Goal: Task Accomplishment & Management: Use online tool/utility

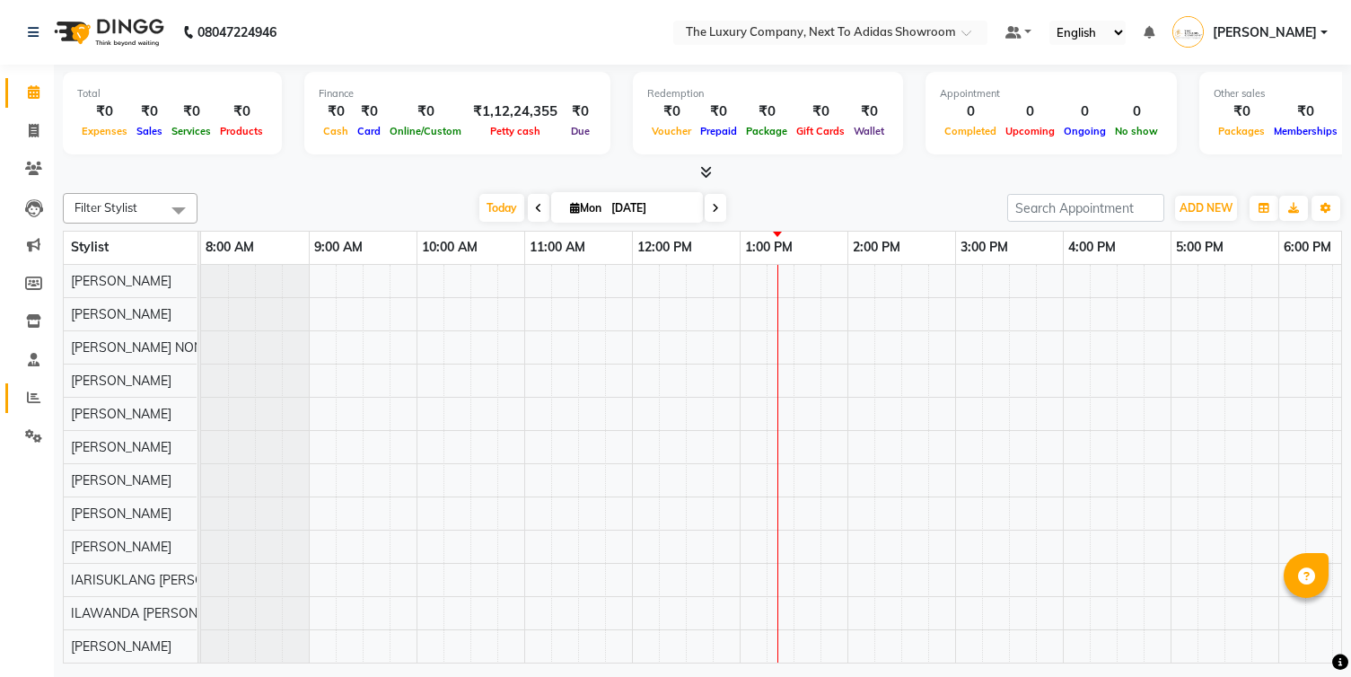
click at [31, 399] on icon at bounding box center [33, 397] width 13 height 13
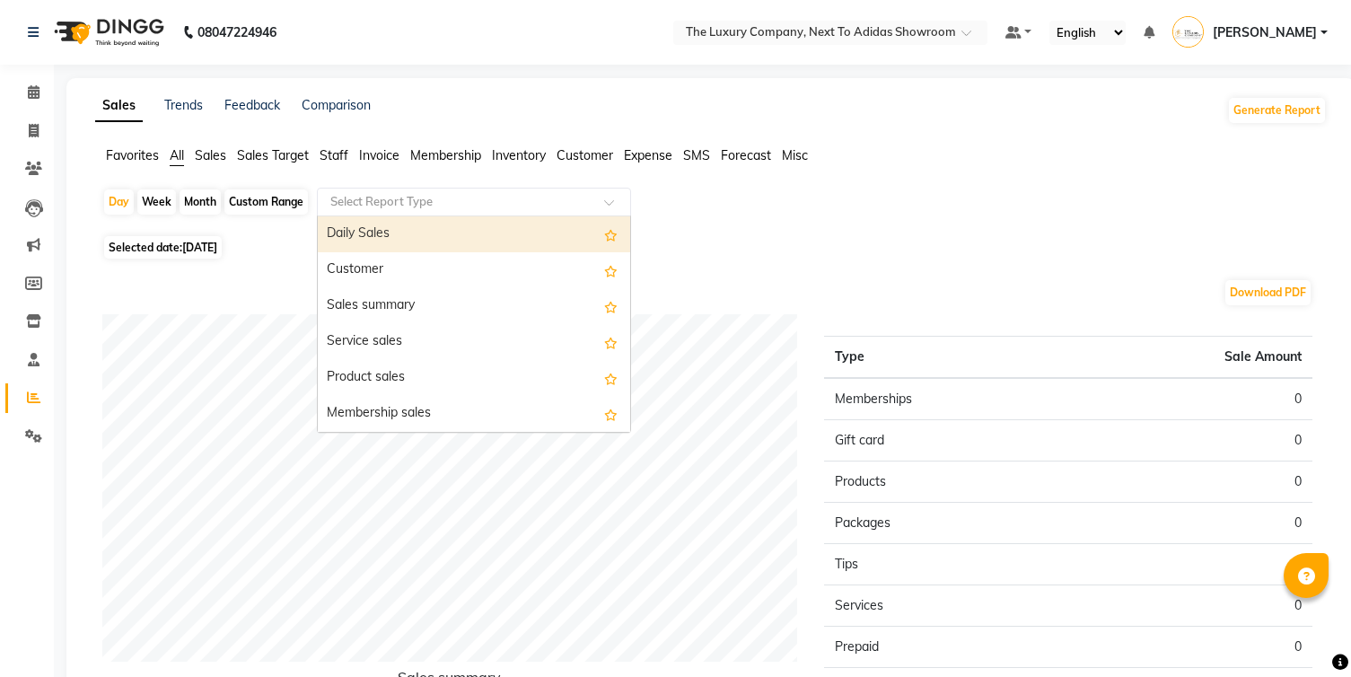
click at [478, 206] on input "text" at bounding box center [456, 202] width 259 height 18
click at [452, 235] on div "Daily Sales" at bounding box center [474, 234] width 312 height 36
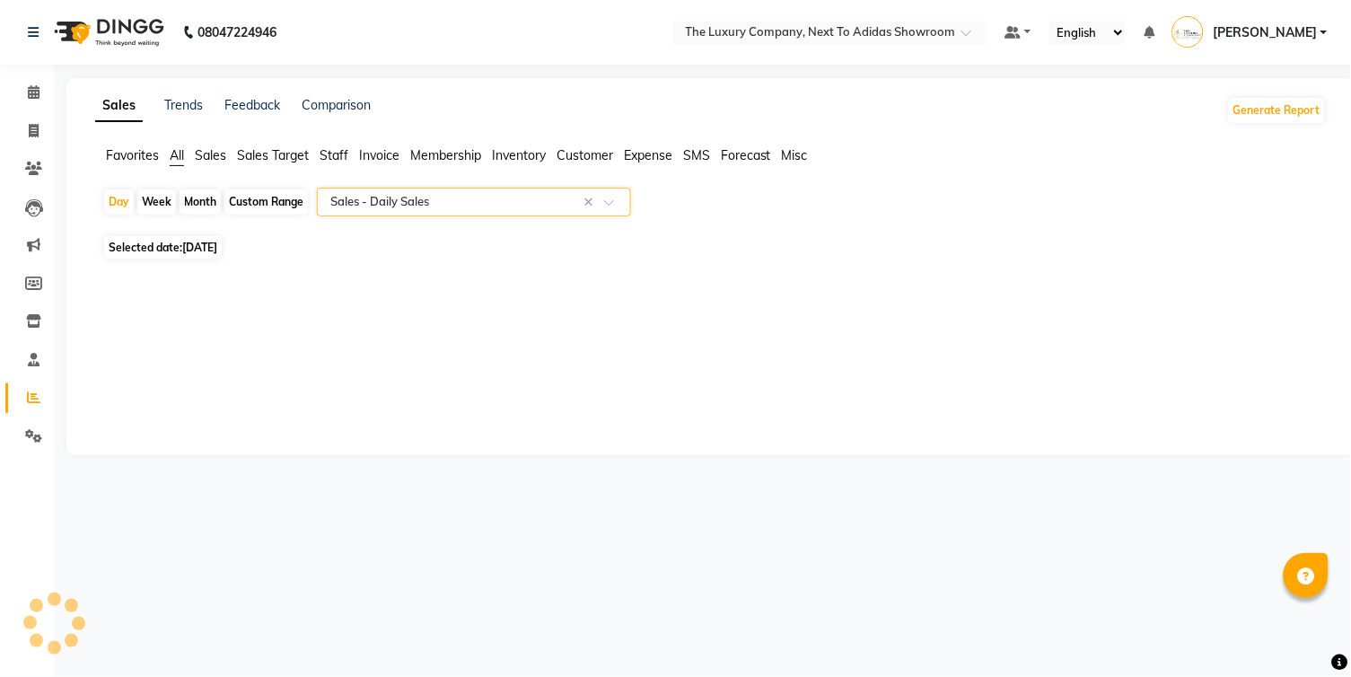
select select "full_report"
select select "csv"
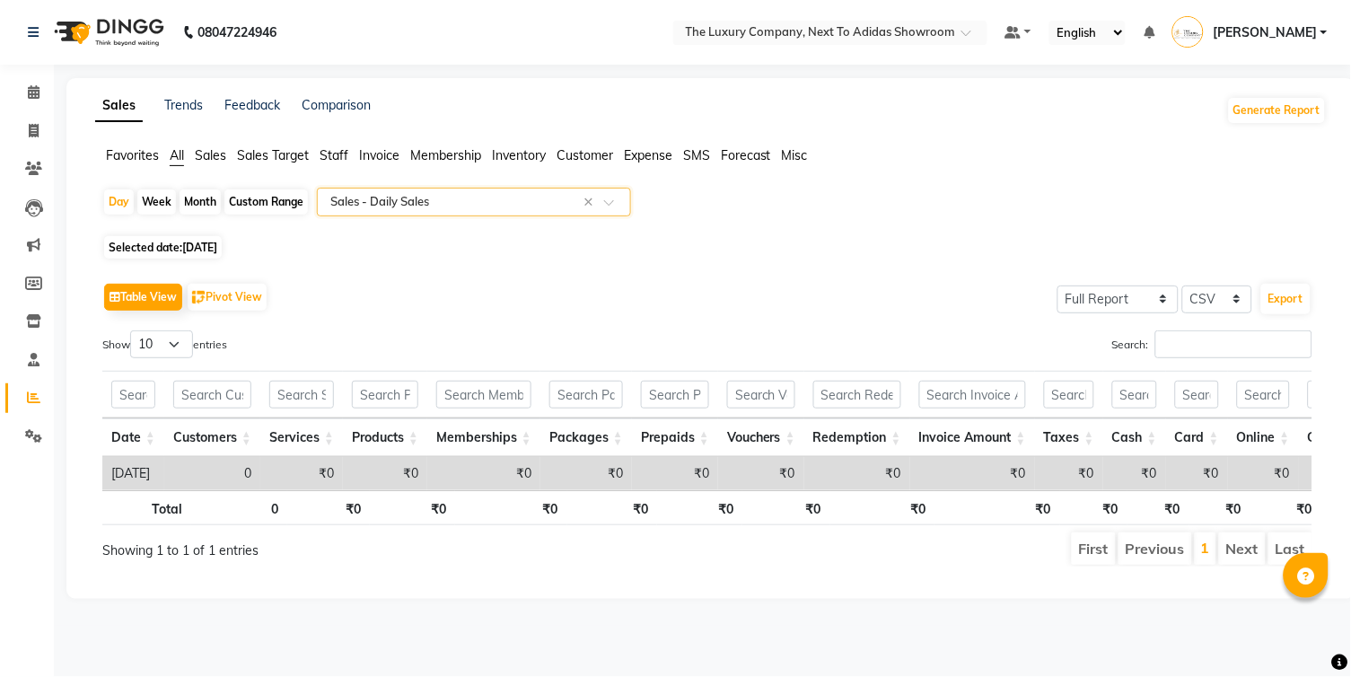
click at [201, 201] on div "Month" at bounding box center [200, 201] width 41 height 25
select select "9"
select select "2025"
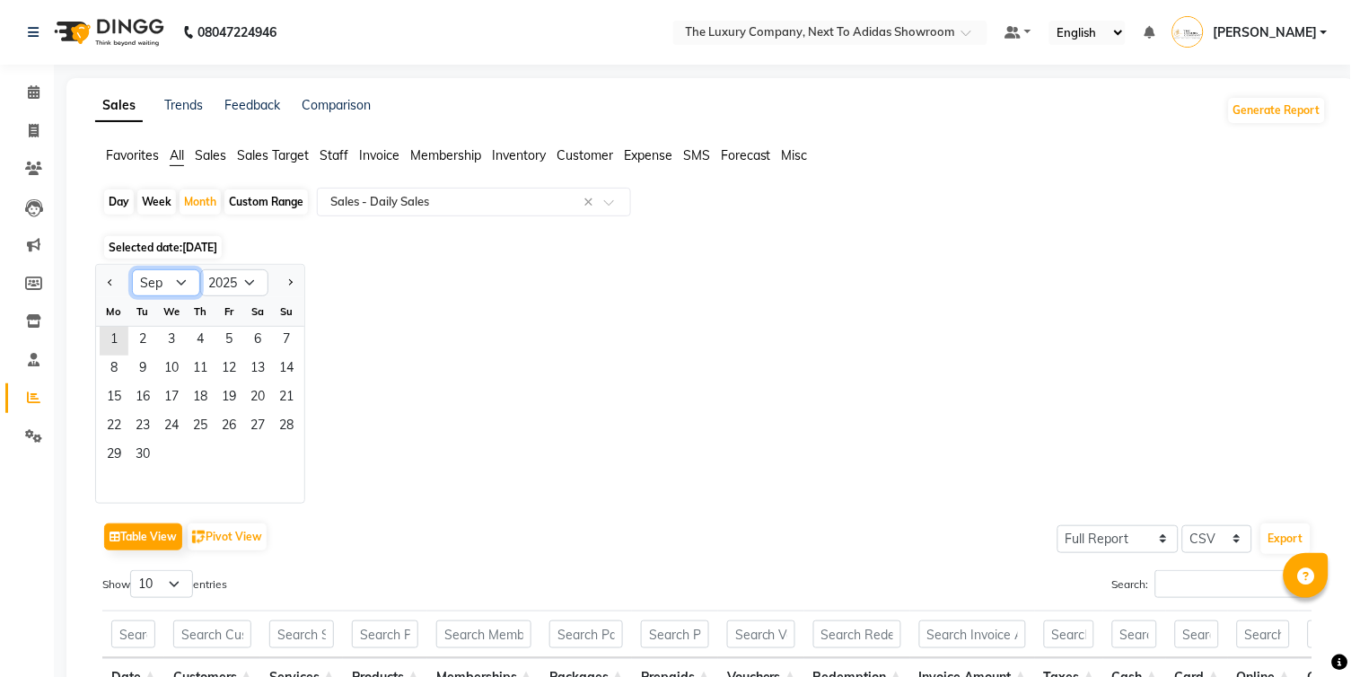
select select "8"
click at [230, 349] on span "1" at bounding box center [229, 341] width 29 height 29
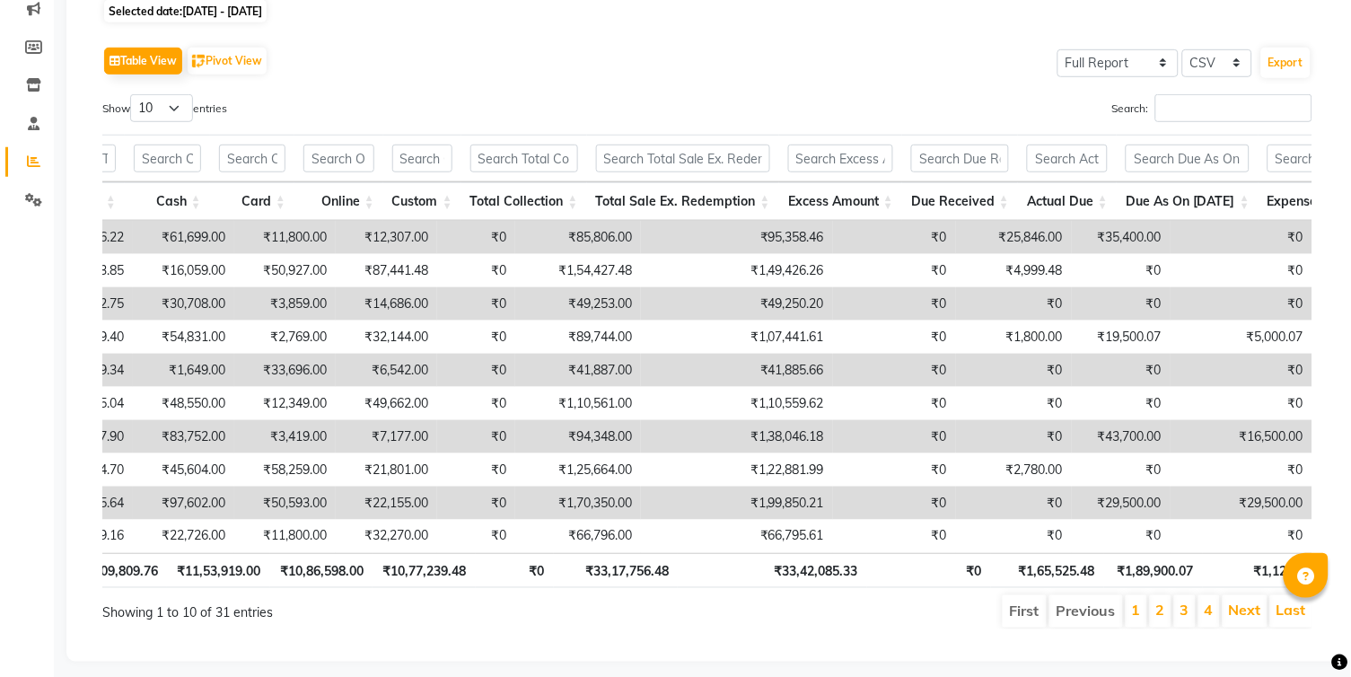
scroll to position [234, 0]
select select "50"
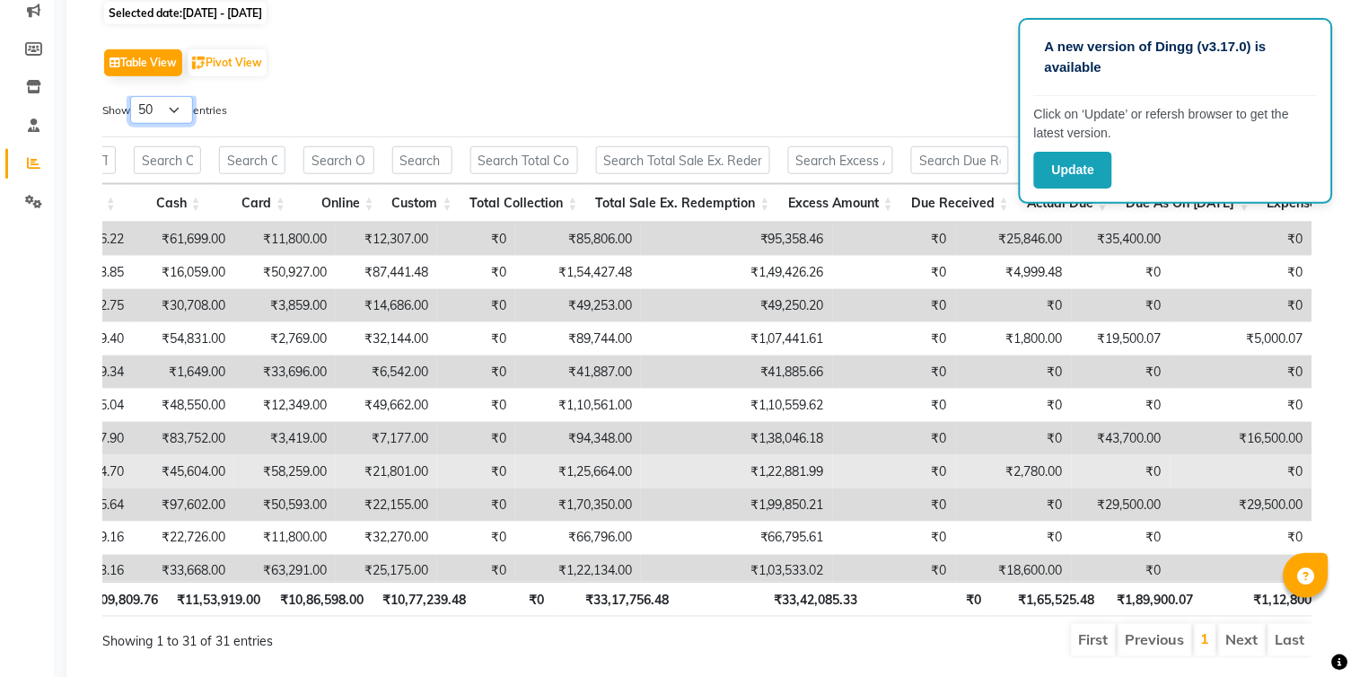
scroll to position [0, 1033]
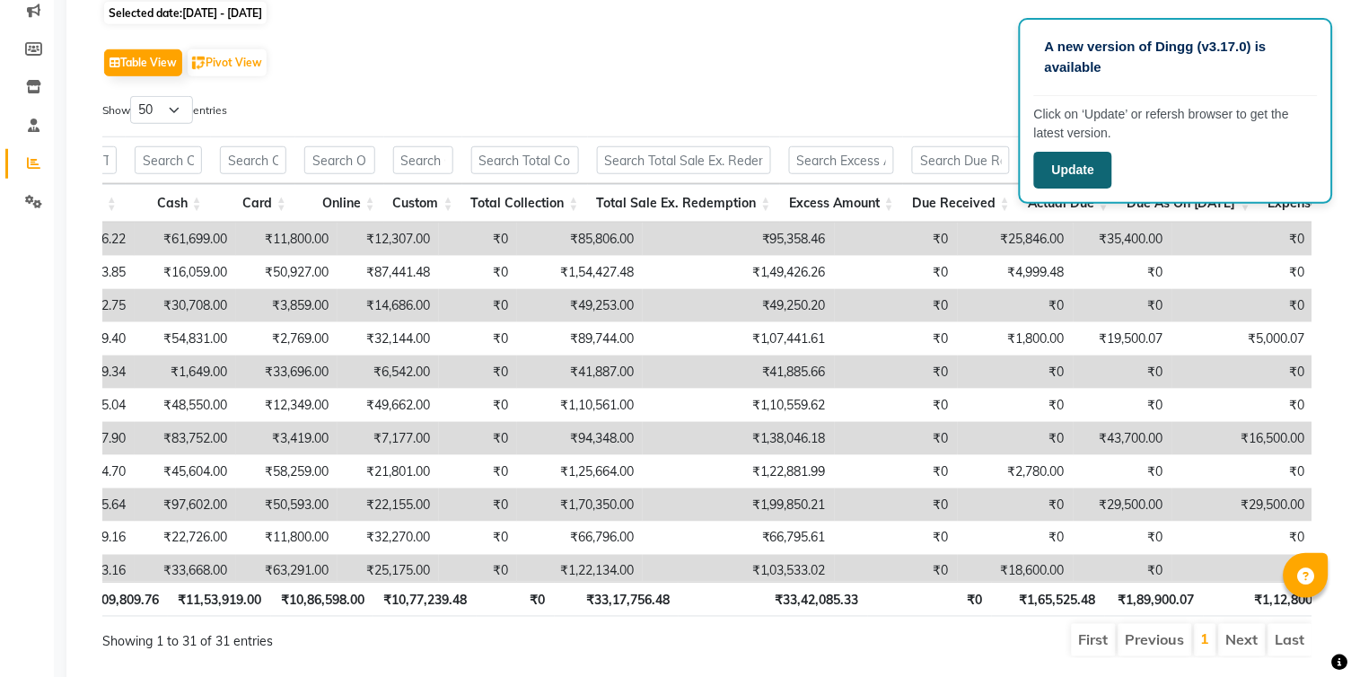
click at [1074, 159] on button "Update" at bounding box center [1073, 170] width 78 height 37
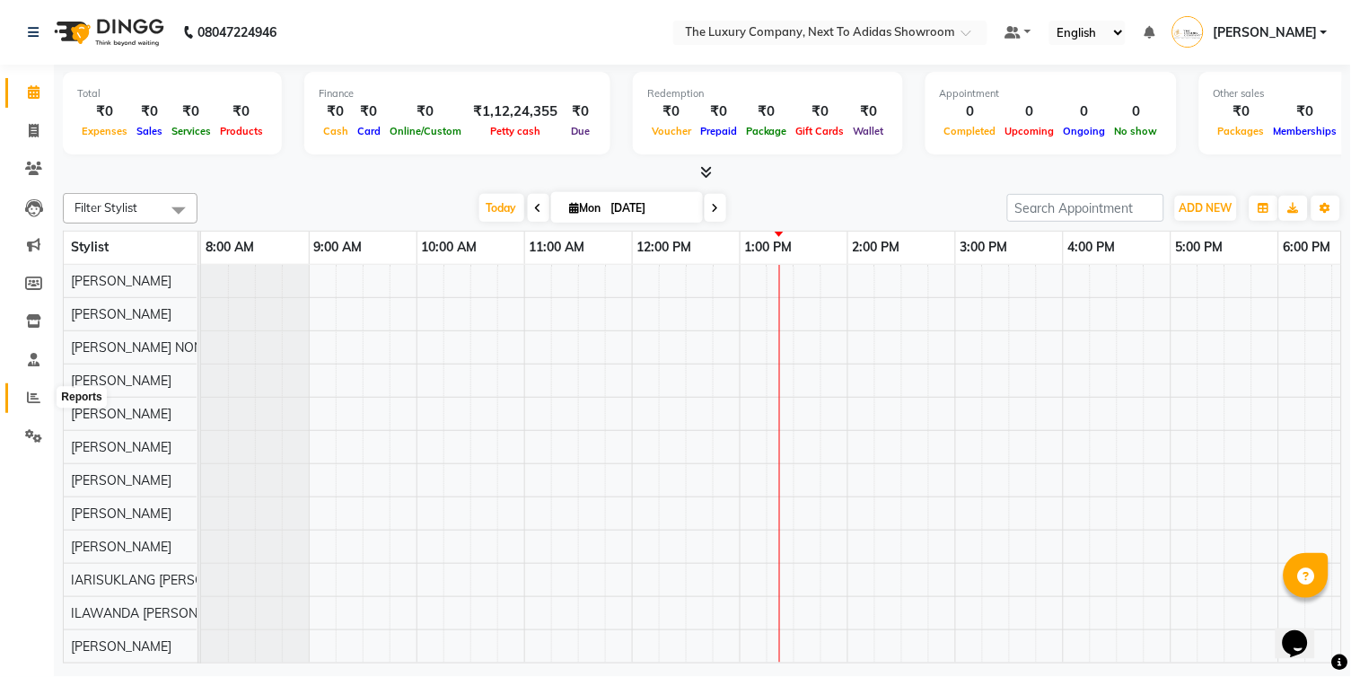
click at [28, 399] on icon at bounding box center [33, 397] width 13 height 13
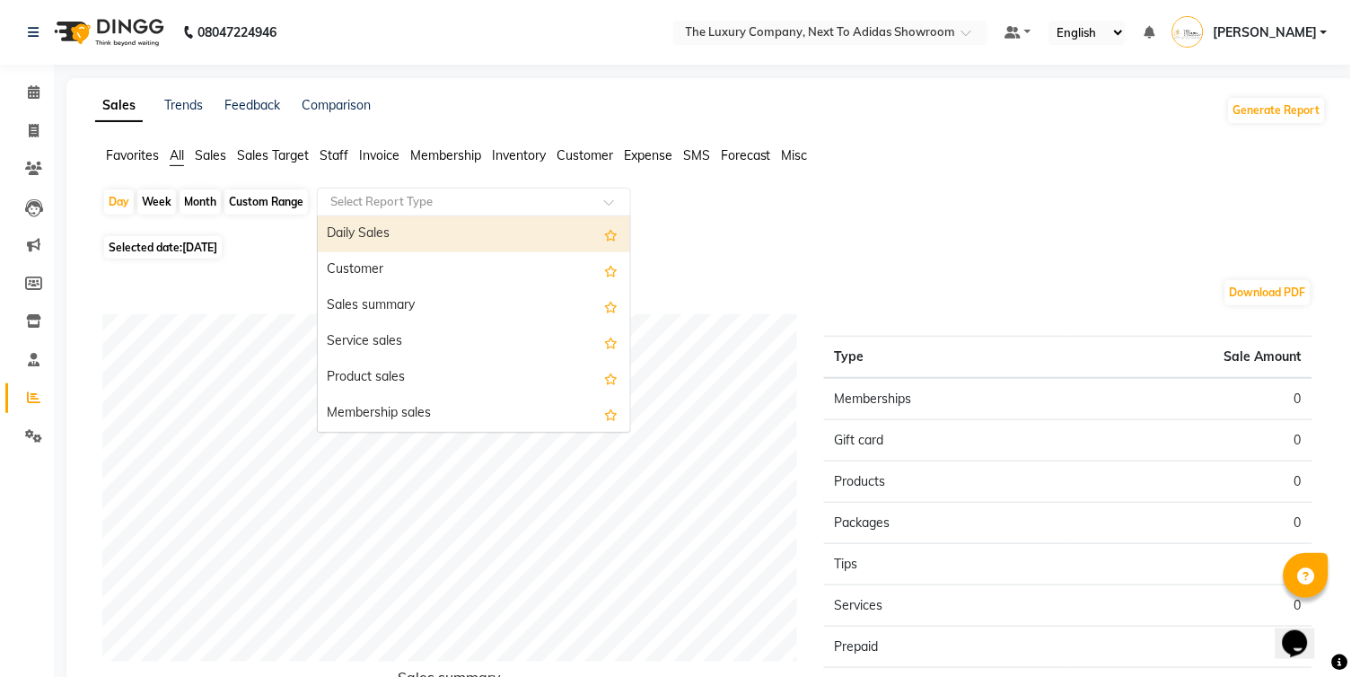
click at [400, 205] on input "text" at bounding box center [456, 202] width 259 height 18
click at [386, 243] on div "Daily Sales" at bounding box center [474, 234] width 312 height 36
select select "full_report"
select select "csv"
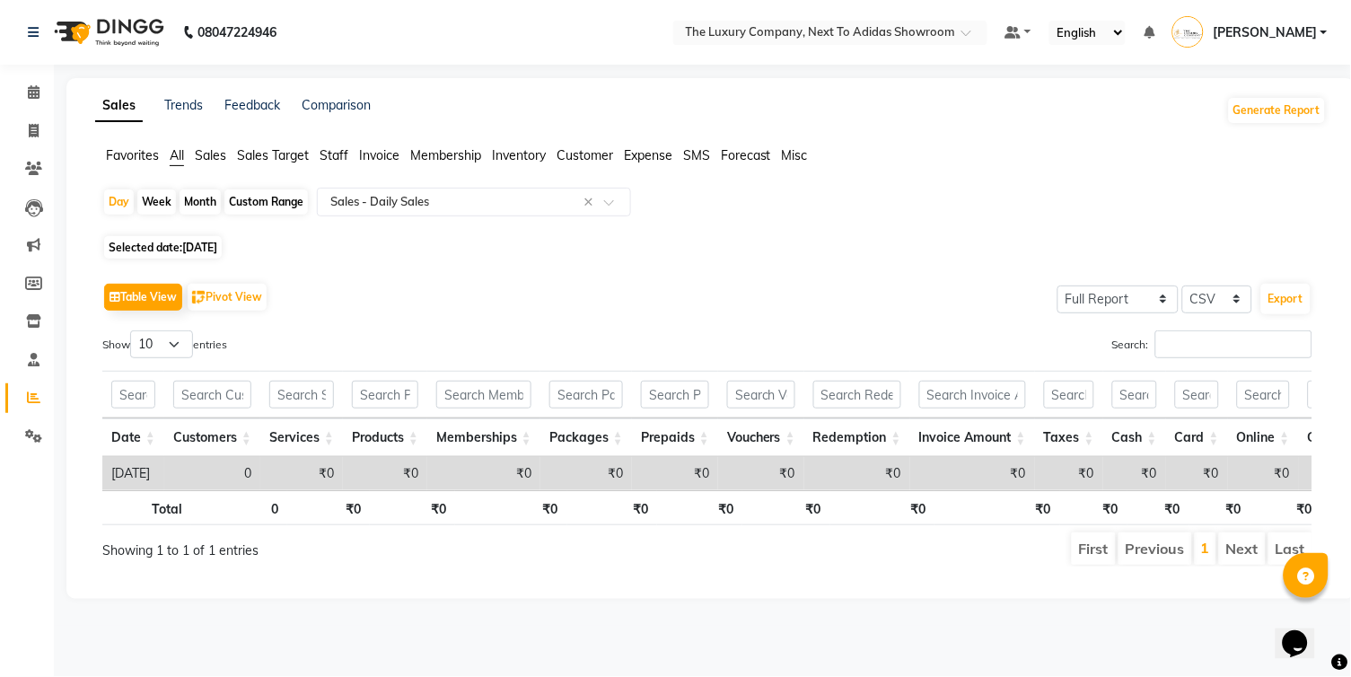
click at [204, 189] on div "Month" at bounding box center [200, 201] width 41 height 25
select select "9"
select select "2025"
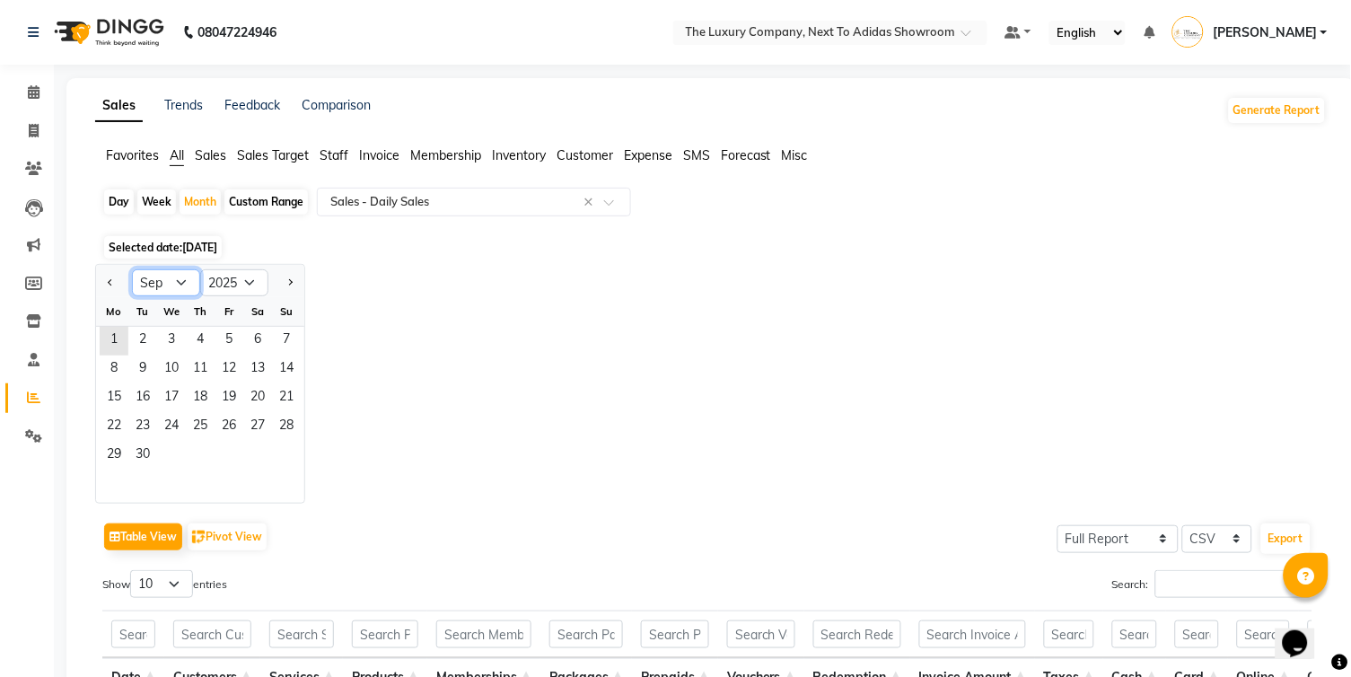
select select "8"
click at [226, 338] on span "1" at bounding box center [229, 341] width 29 height 29
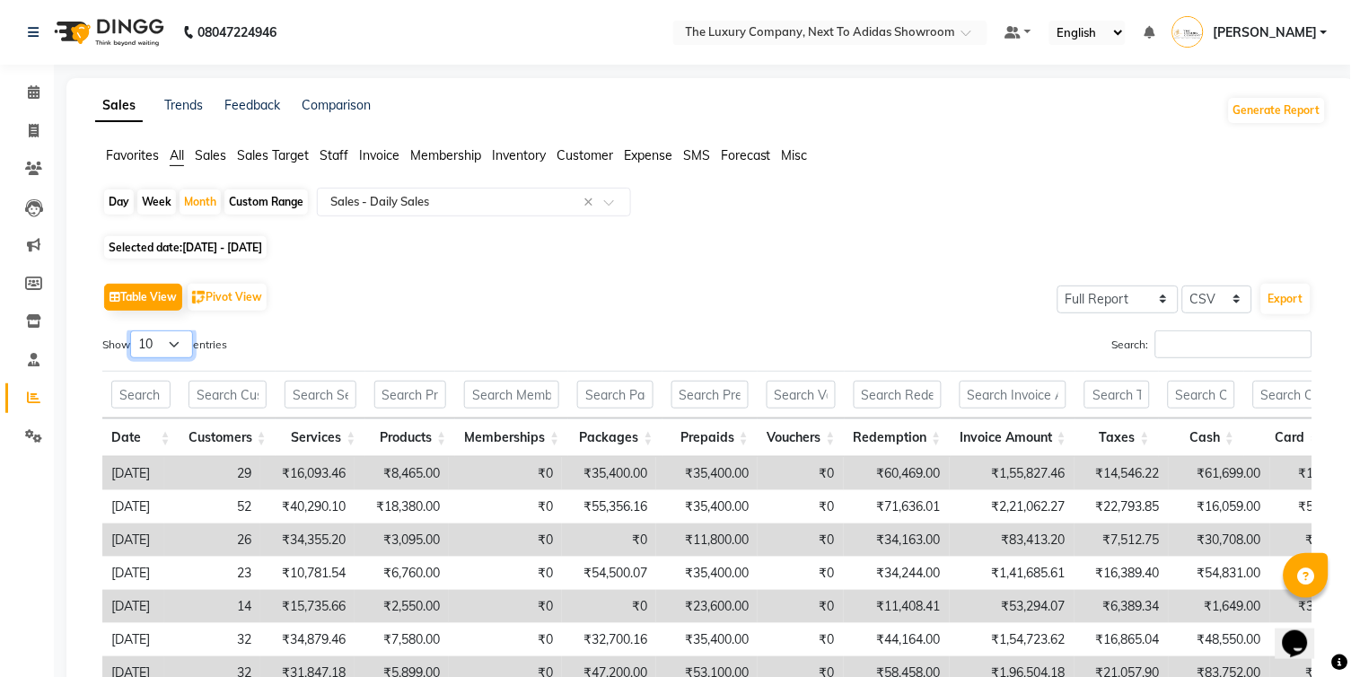
select select "50"
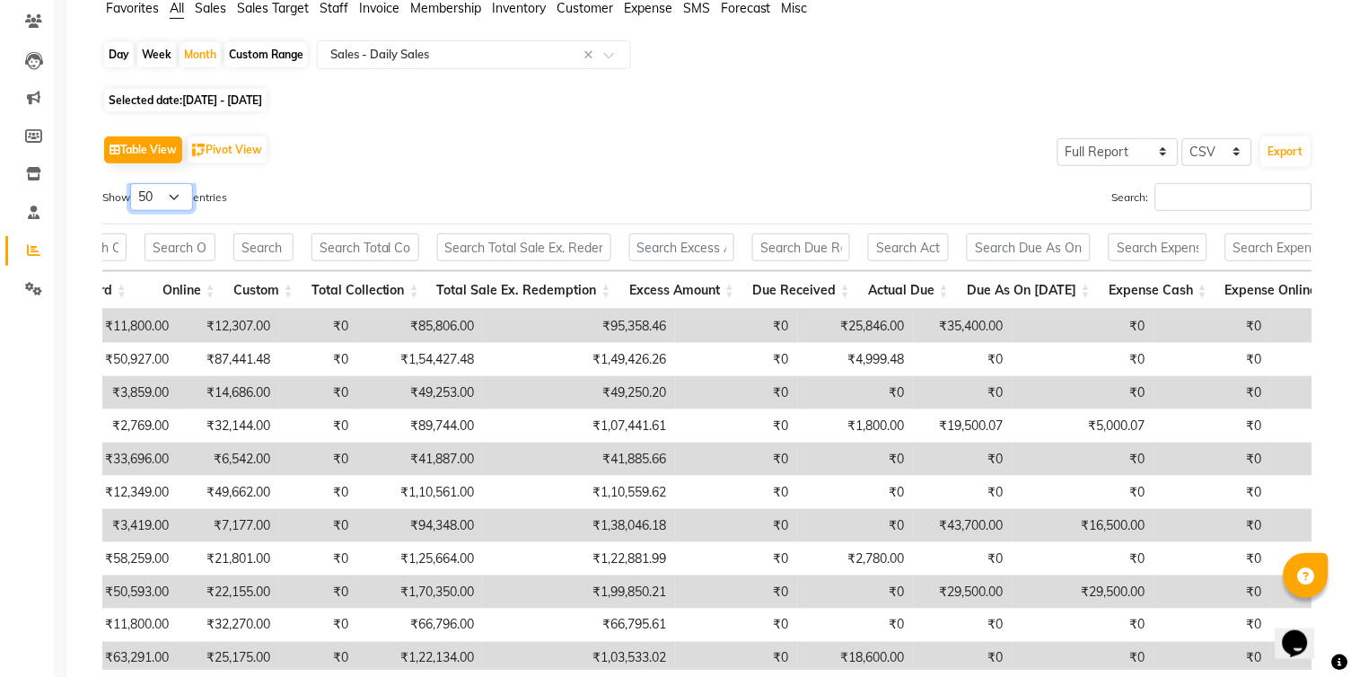
scroll to position [151, 0]
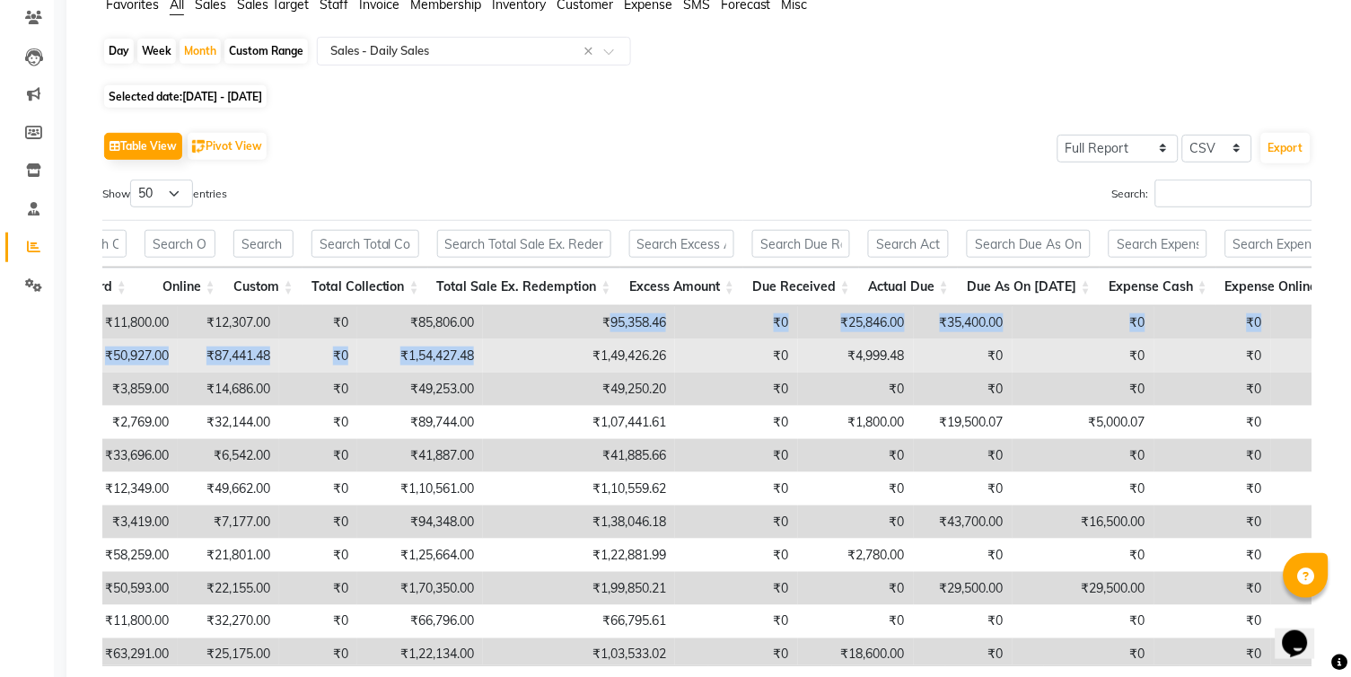
drag, startPoint x: 638, startPoint y: 319, endPoint x: 687, endPoint y: 339, distance: 53.5
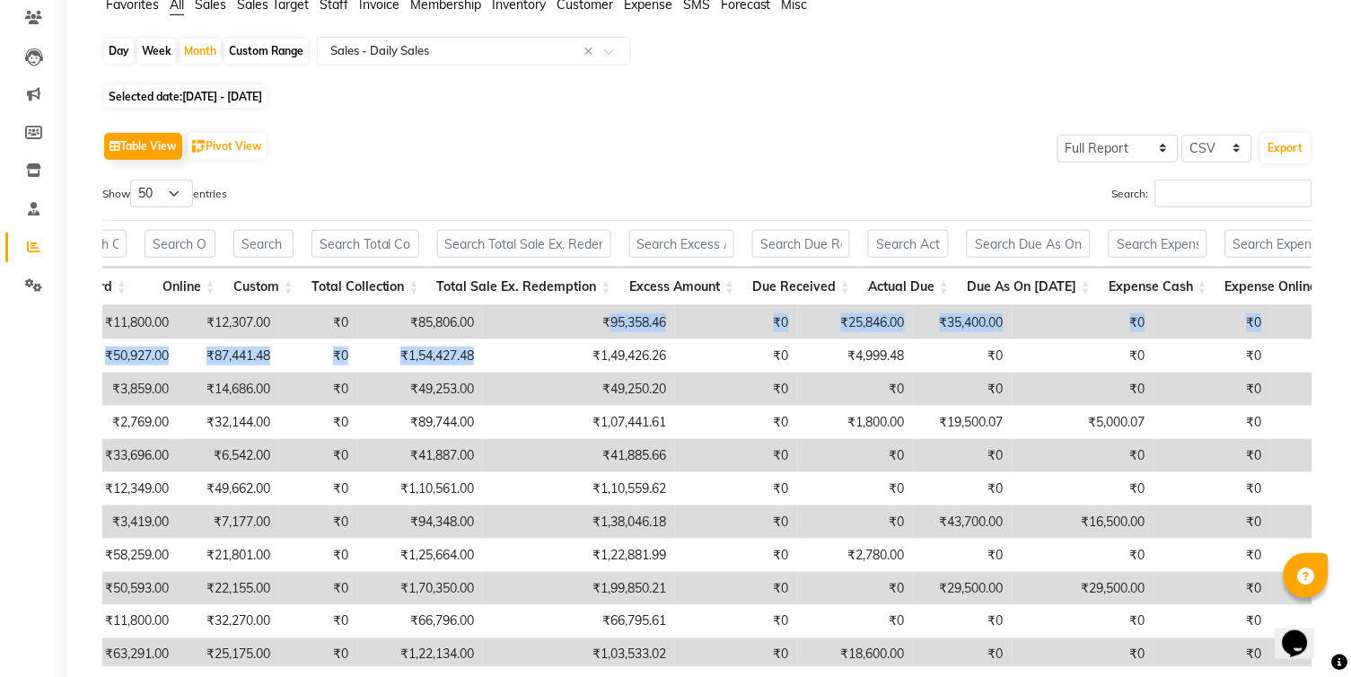
click at [708, 321] on td "₹0" at bounding box center [736, 322] width 123 height 33
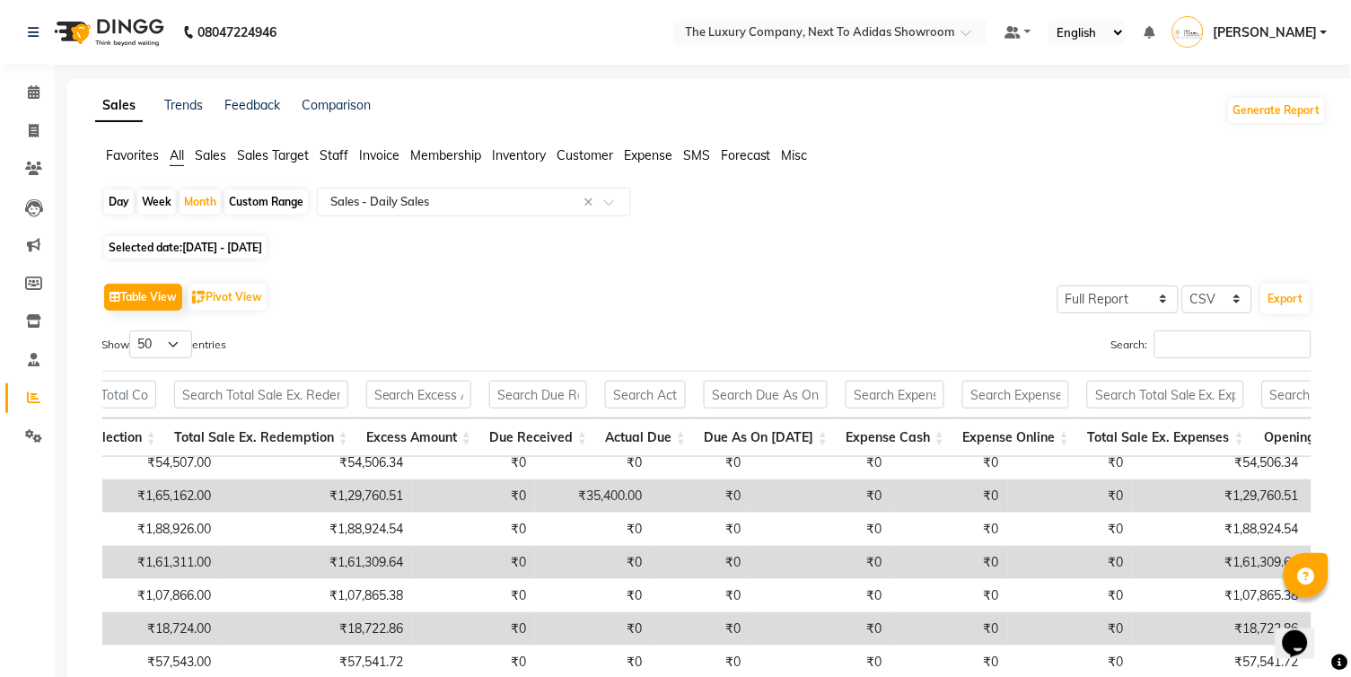
scroll to position [0, 0]
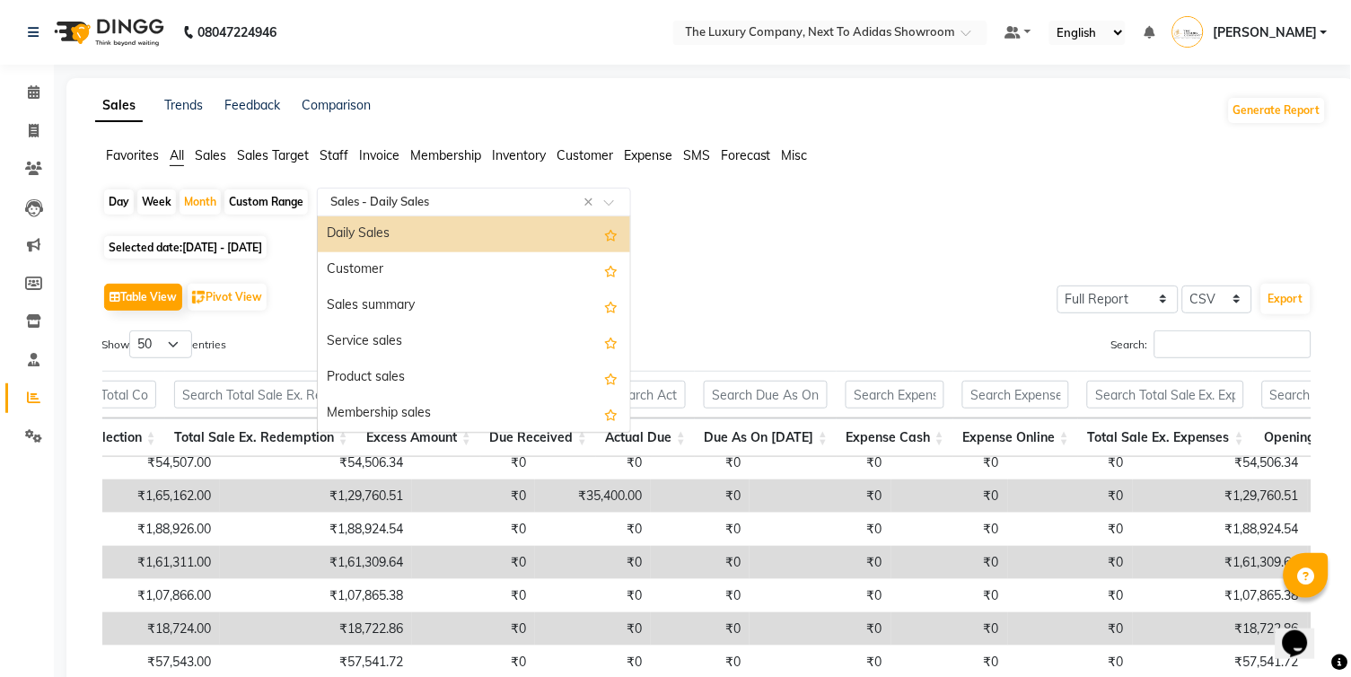
click at [561, 202] on input "text" at bounding box center [456, 202] width 259 height 18
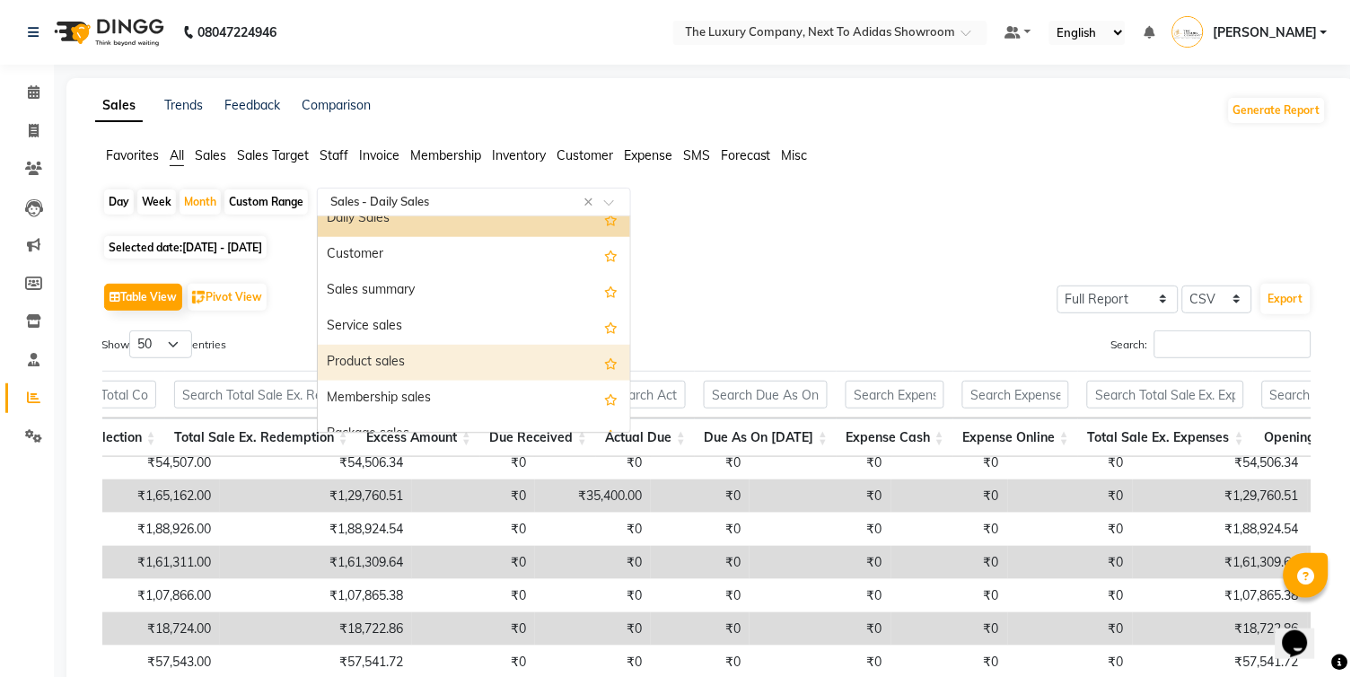
click at [494, 362] on div "Product sales" at bounding box center [474, 363] width 312 height 36
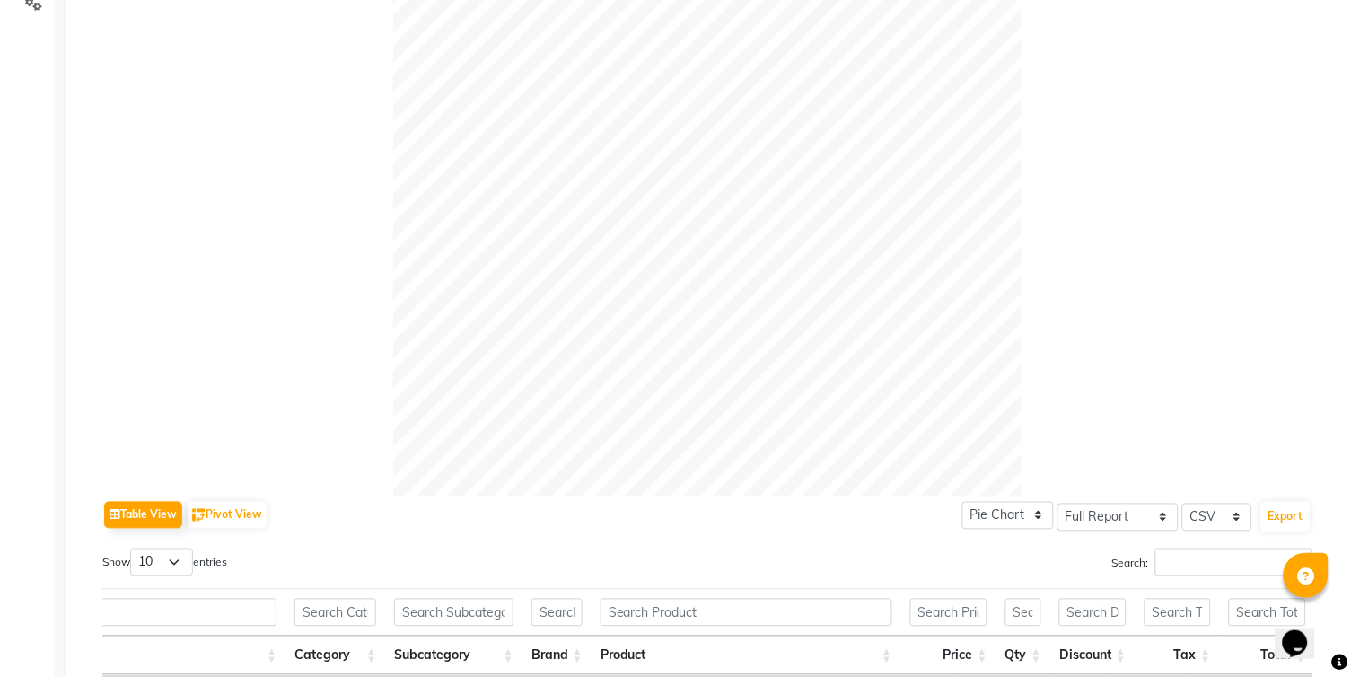
scroll to position [0, 0]
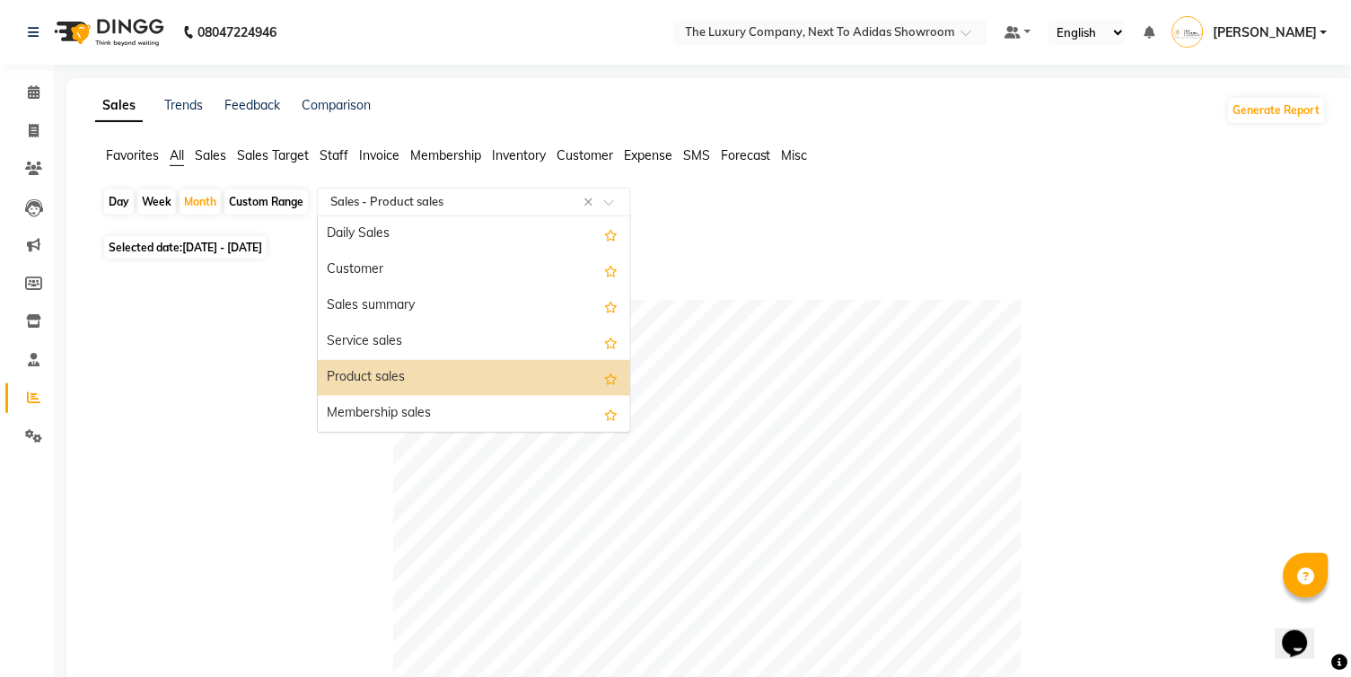
click at [618, 204] on span at bounding box center [615, 207] width 22 height 18
click at [498, 340] on div "Service sales" at bounding box center [474, 342] width 312 height 36
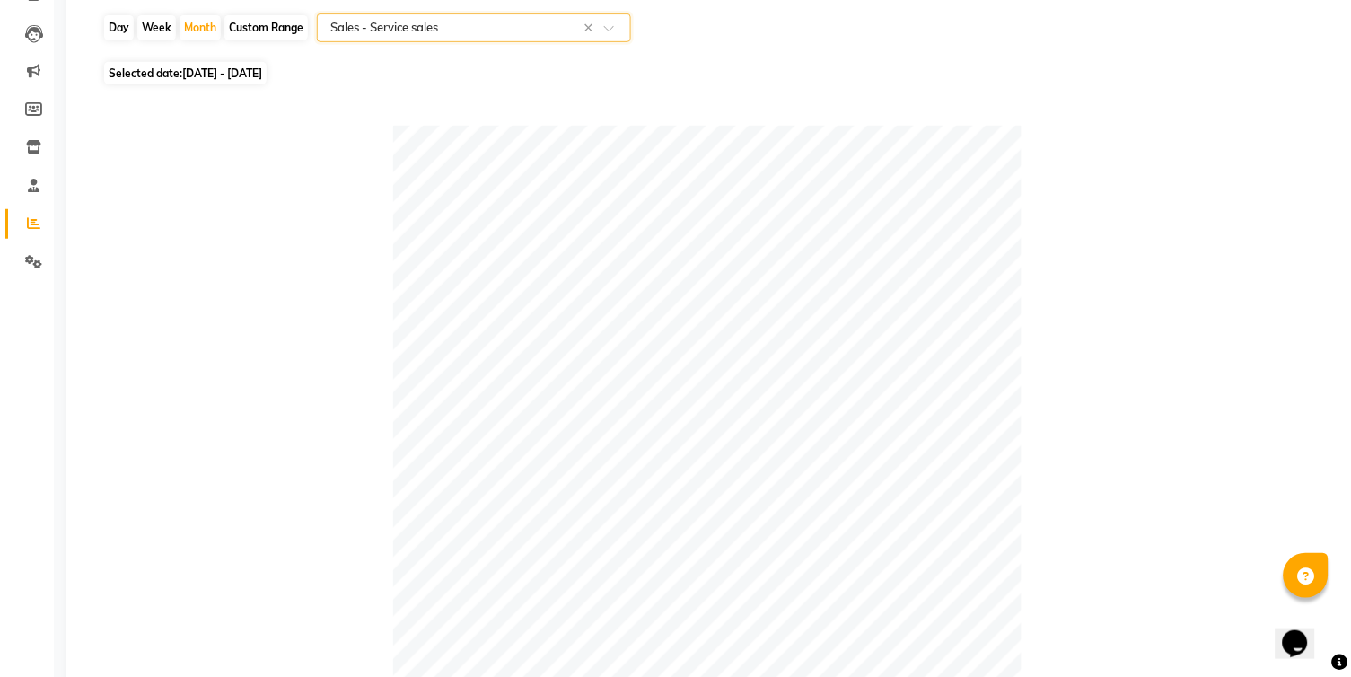
scroll to position [159, 0]
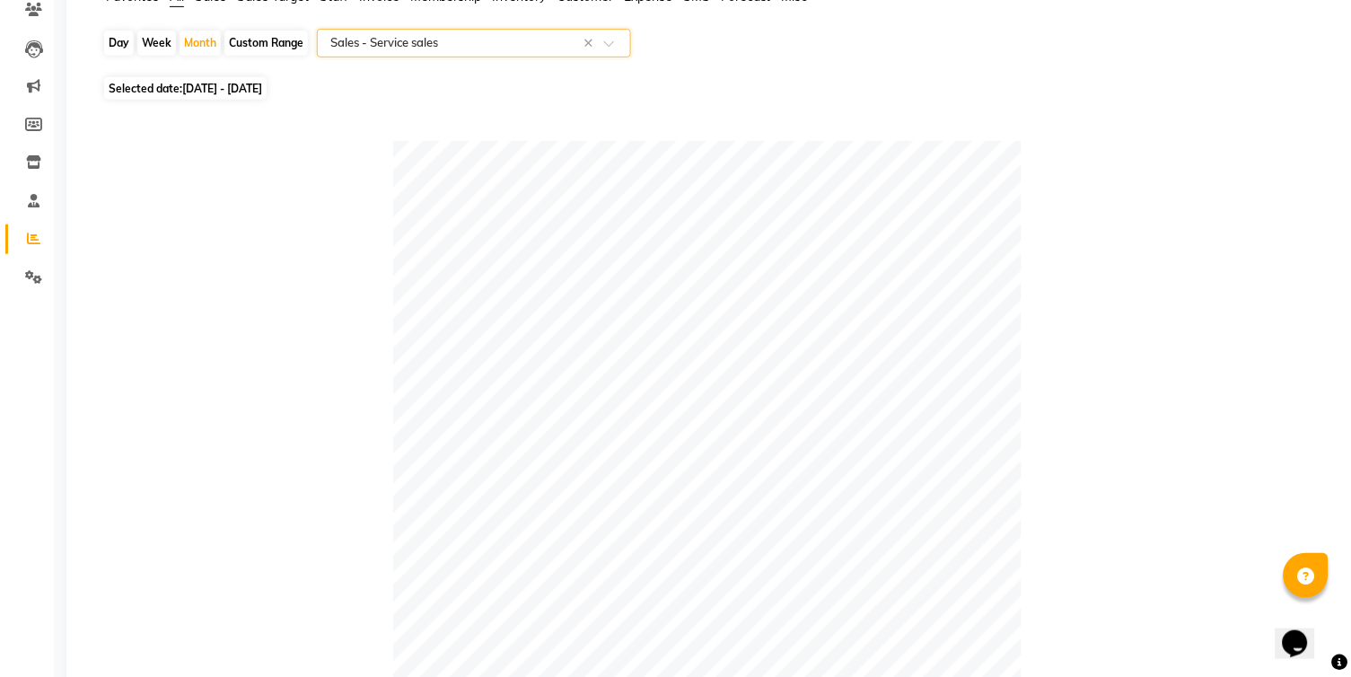
click at [608, 45] on span at bounding box center [615, 49] width 22 height 18
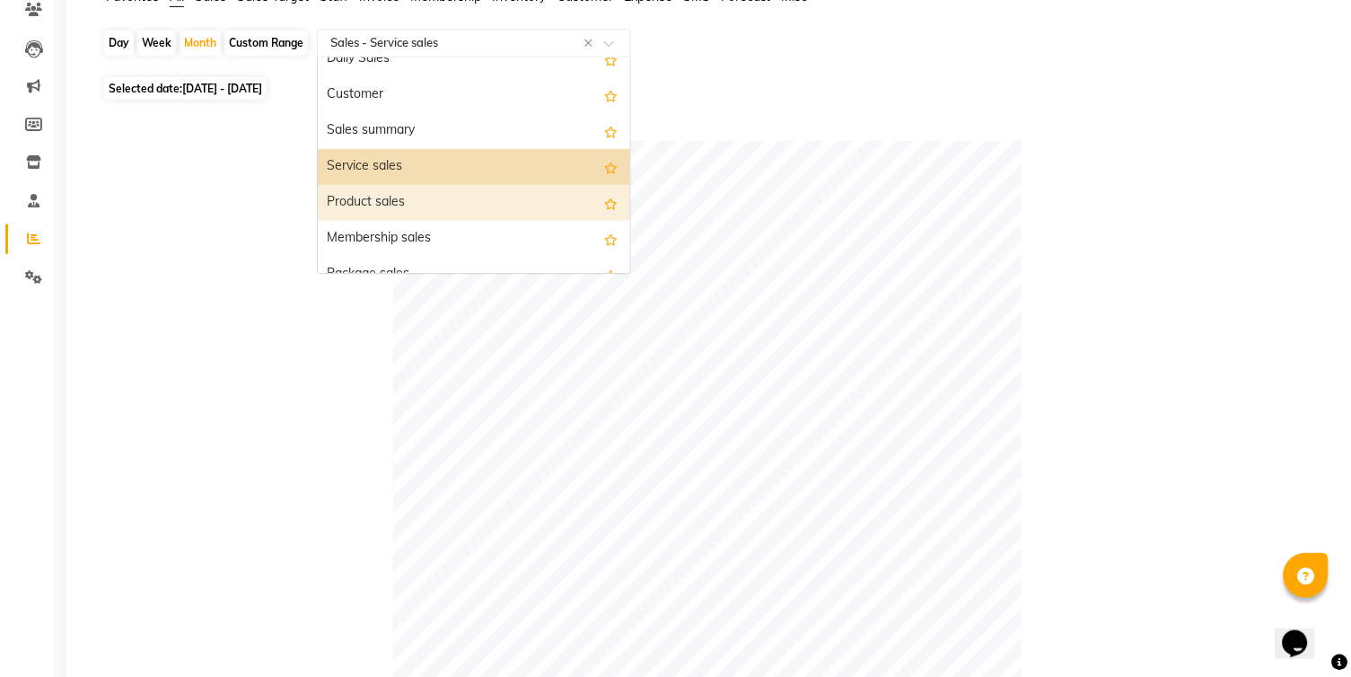
scroll to position [31, 0]
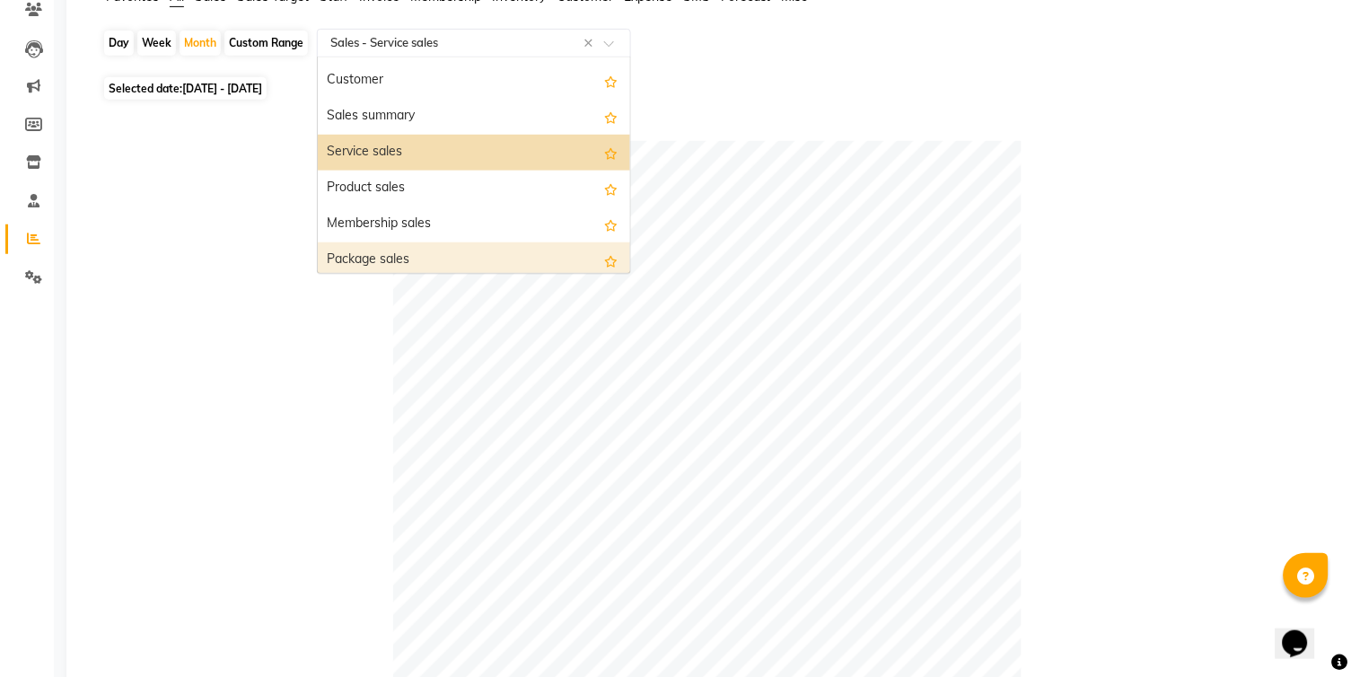
click at [504, 259] on div "Package sales" at bounding box center [474, 260] width 312 height 36
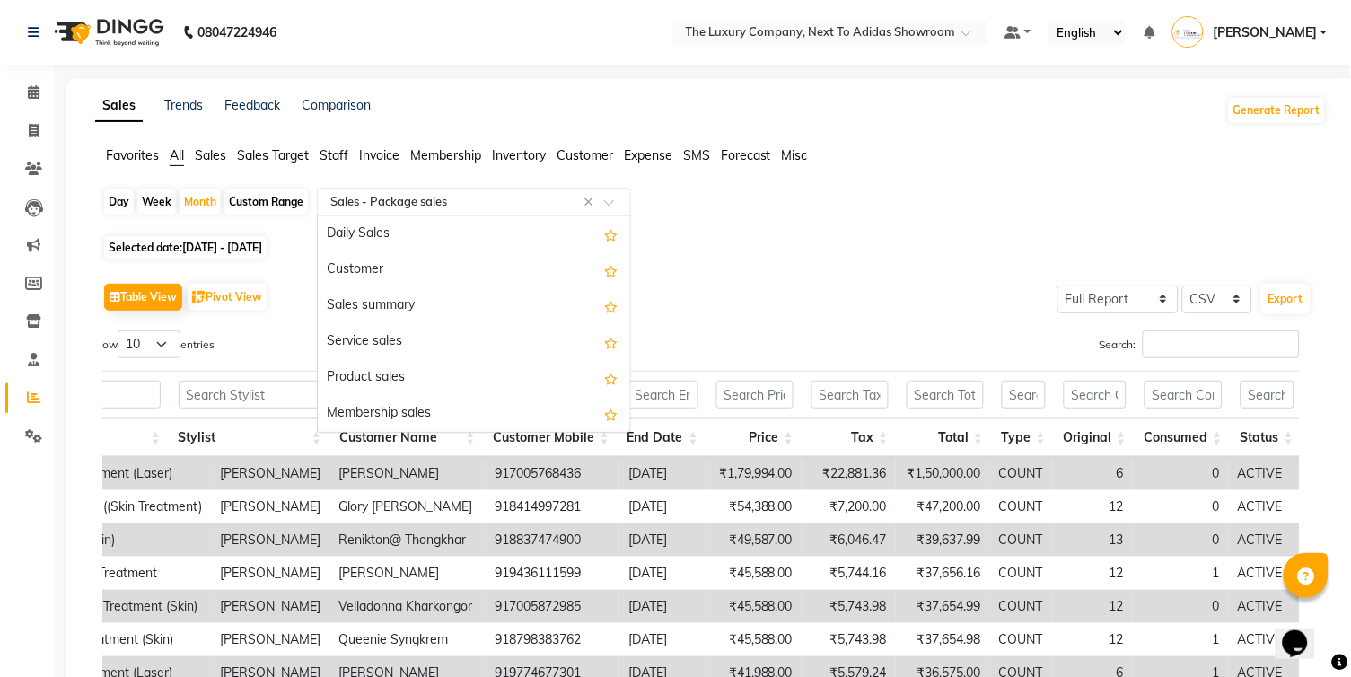
scroll to position [213, 0]
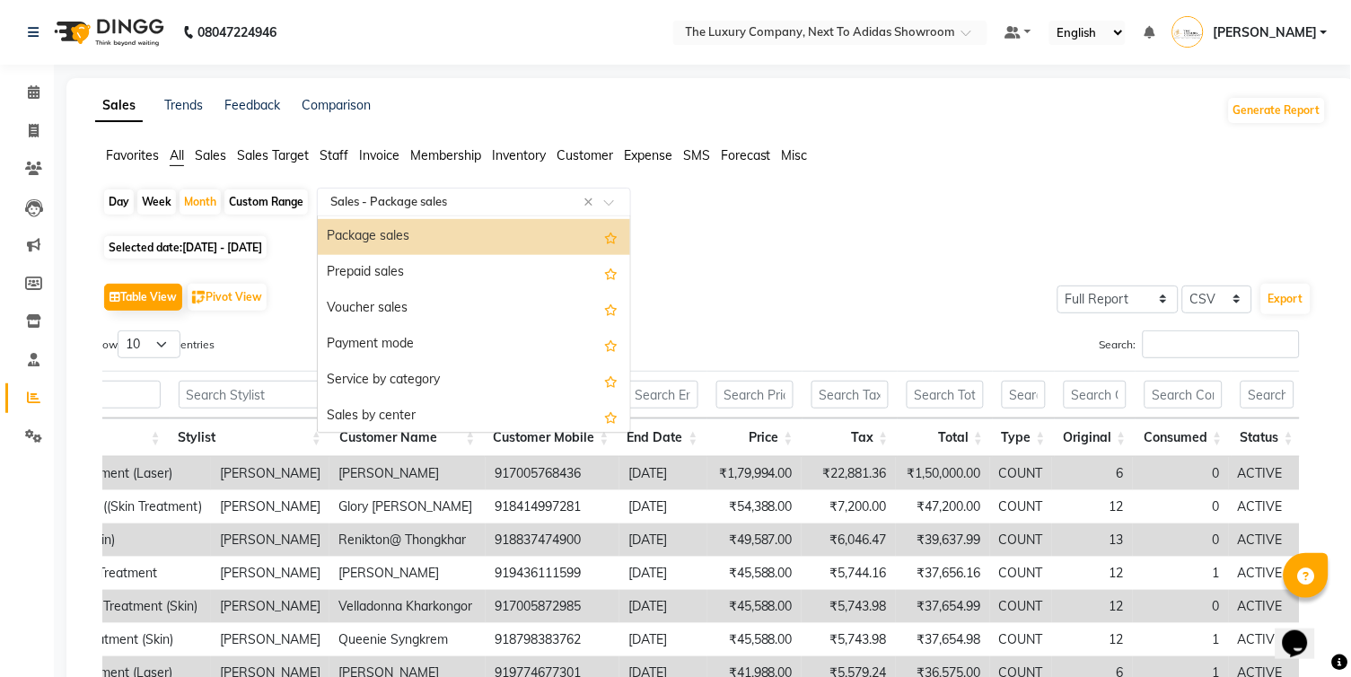
click at [615, 195] on div at bounding box center [474, 202] width 312 height 18
click at [536, 274] on div "Prepaid sales" at bounding box center [474, 273] width 312 height 36
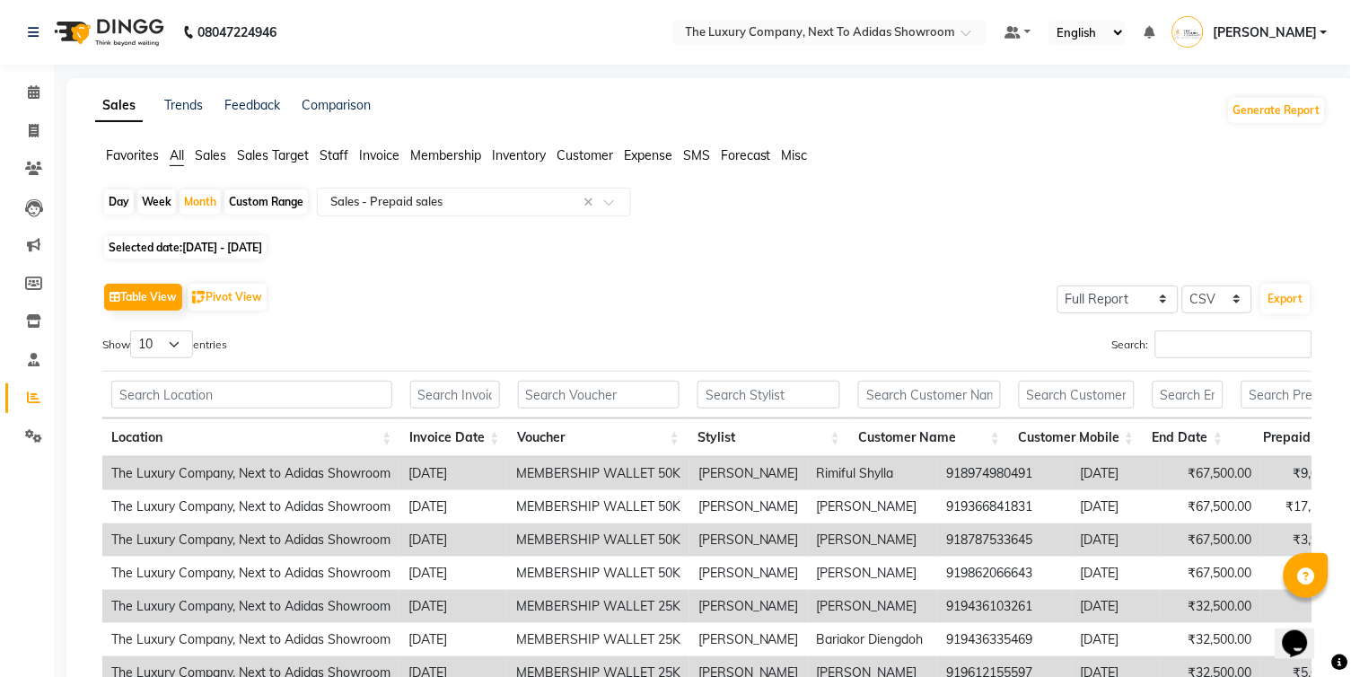
scroll to position [0, 0]
click at [35, 87] on icon at bounding box center [34, 91] width 12 height 13
